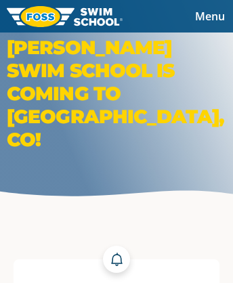
scroll to position [5848, 0]
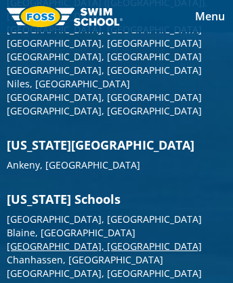
click at [40, 252] on link "[GEOGRAPHIC_DATA], [GEOGRAPHIC_DATA]" at bounding box center [104, 245] width 195 height 13
